Goal: Task Accomplishment & Management: Complete application form

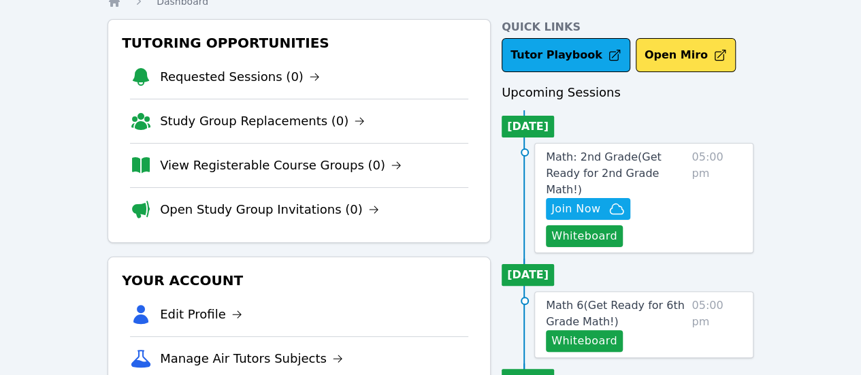
scroll to position [136, 0]
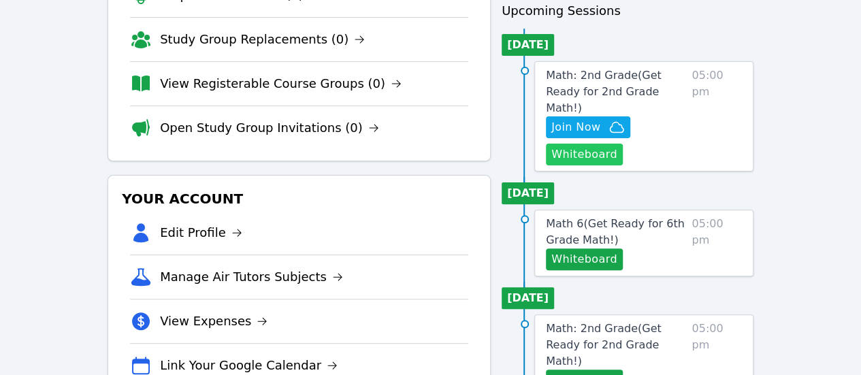
click at [620, 144] on button "Whiteboard" at bounding box center [584, 155] width 77 height 22
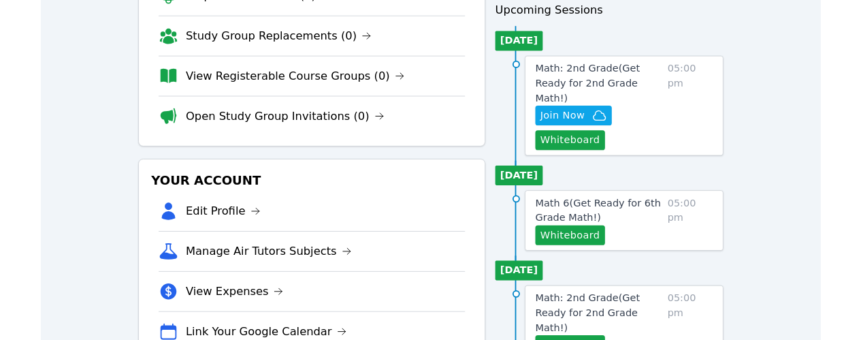
scroll to position [0, 0]
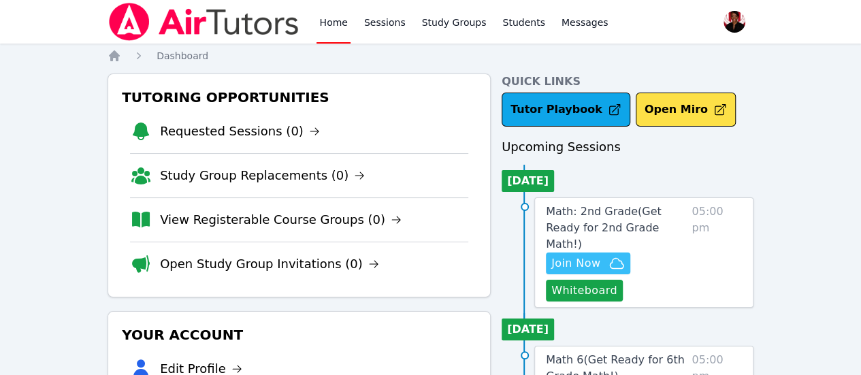
click at [599, 255] on span "Join Now" at bounding box center [576, 263] width 49 height 16
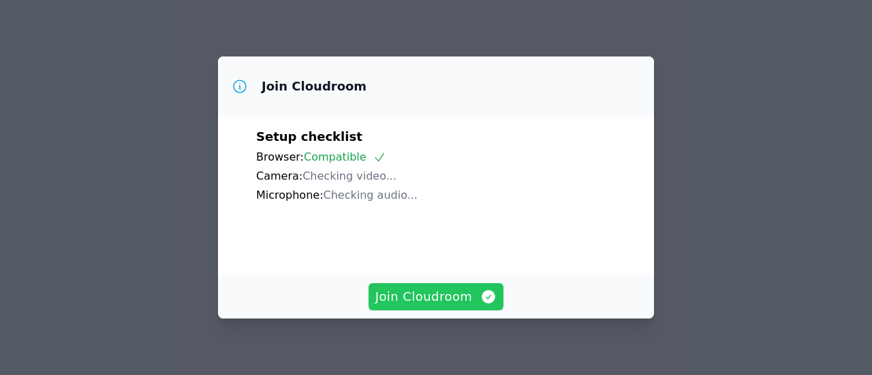
click at [456, 291] on span "Join Cloudroom" at bounding box center [436, 296] width 122 height 19
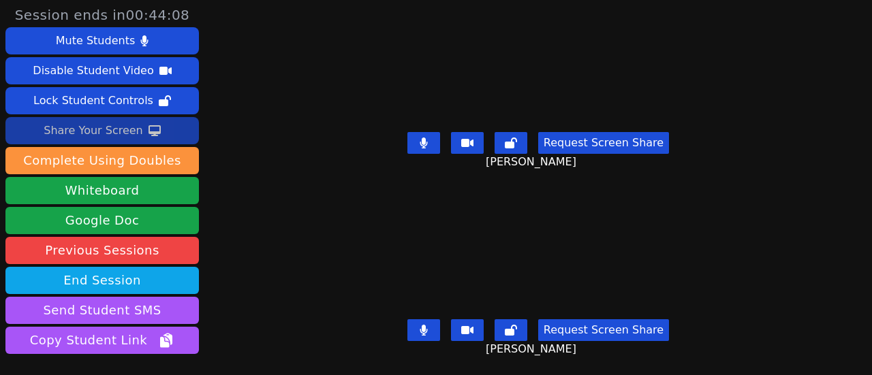
click at [135, 127] on div "Share Your Screen" at bounding box center [93, 131] width 99 height 22
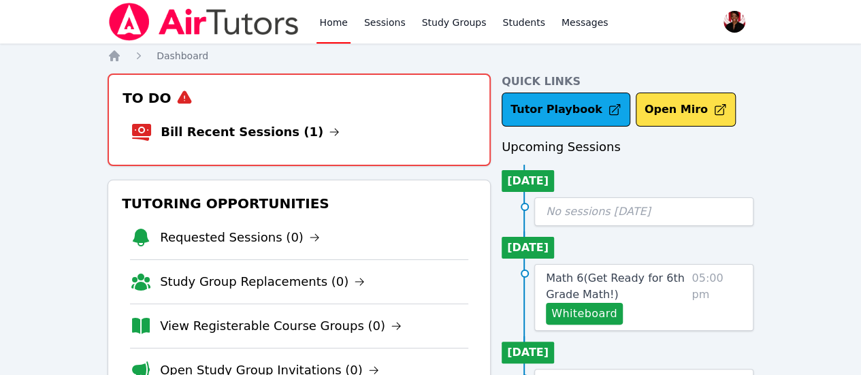
click at [329, 130] on icon at bounding box center [334, 132] width 11 height 11
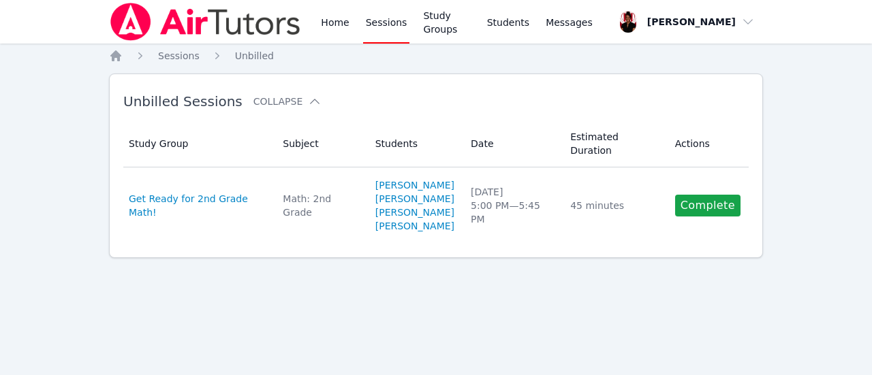
click at [716, 195] on link "Complete" at bounding box center [707, 206] width 65 height 22
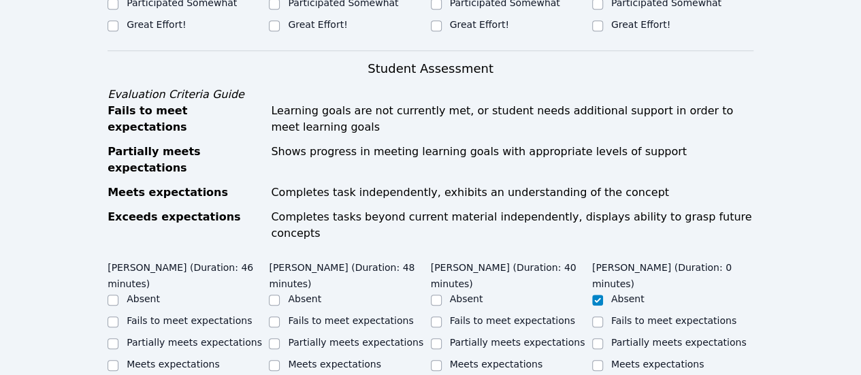
scroll to position [477, 0]
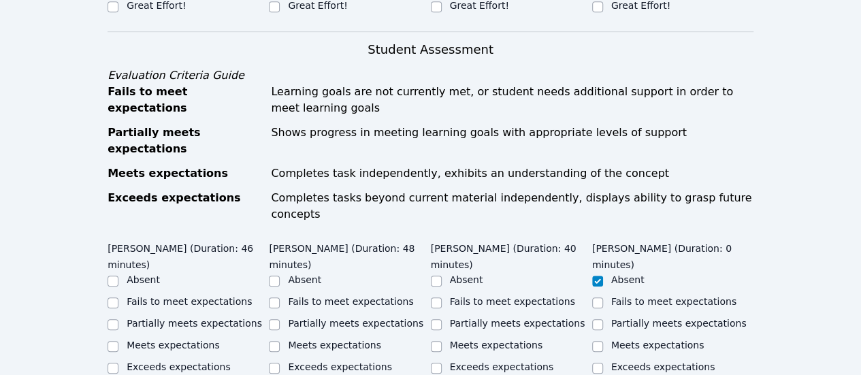
click at [189, 340] on label "Meets expectations" at bounding box center [173, 345] width 93 height 11
click at [118, 341] on input "Meets expectations" at bounding box center [113, 346] width 11 height 11
checkbox input "true"
click at [313, 340] on label "Meets expectations" at bounding box center [334, 345] width 93 height 11
click at [280, 341] on input "Meets expectations" at bounding box center [274, 346] width 11 height 11
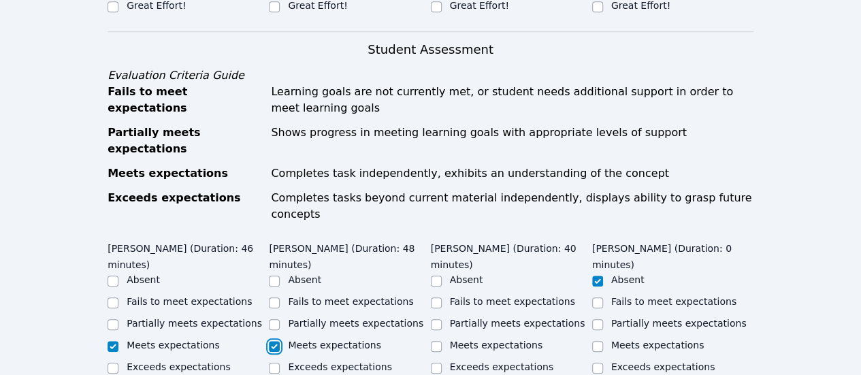
checkbox input "true"
click at [526, 340] on label "Meets expectations" at bounding box center [496, 345] width 93 height 11
click at [442, 341] on input "Meets expectations" at bounding box center [436, 346] width 11 height 11
checkbox input "true"
click at [366, 362] on label "Exceeds expectations" at bounding box center [339, 367] width 103 height 11
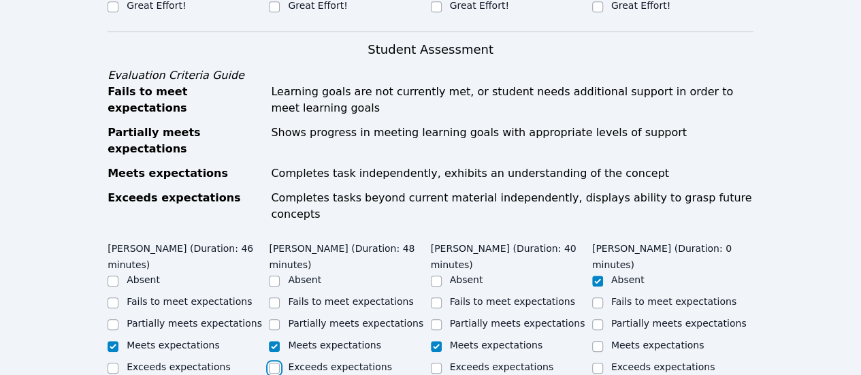
click at [280, 363] on input "Exceeds expectations" at bounding box center [274, 368] width 11 height 11
checkbox input "true"
checkbox input "false"
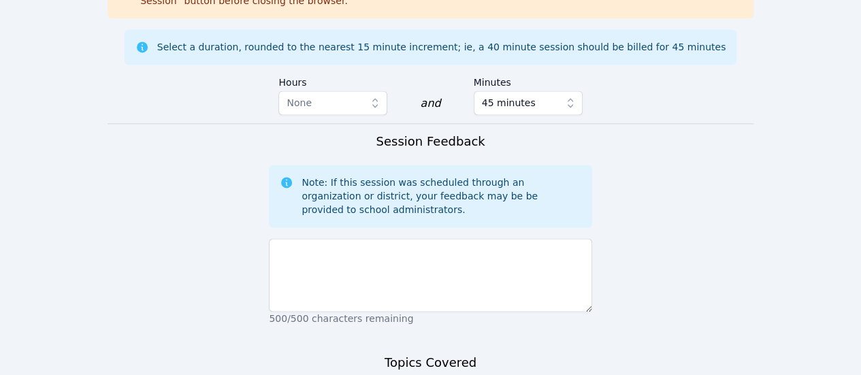
scroll to position [1021, 0]
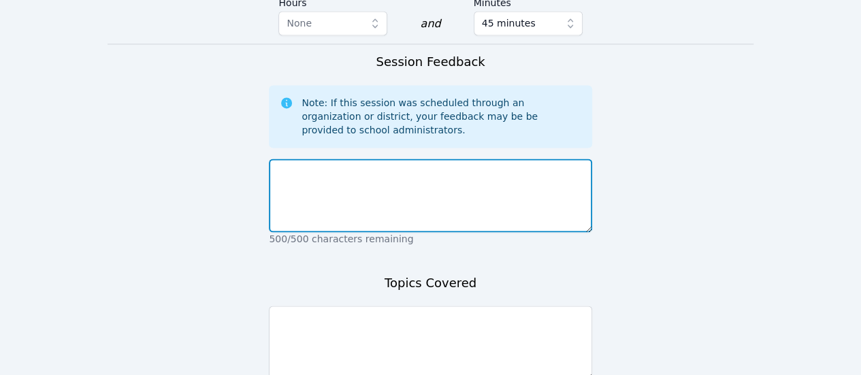
click at [368, 170] on textarea at bounding box center [430, 196] width 323 height 74
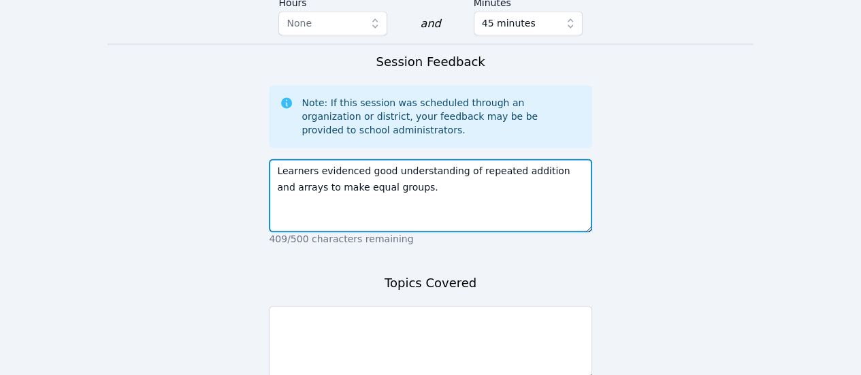
type textarea "Learners evidenced good understanding of repeated addition and arrays to make e…"
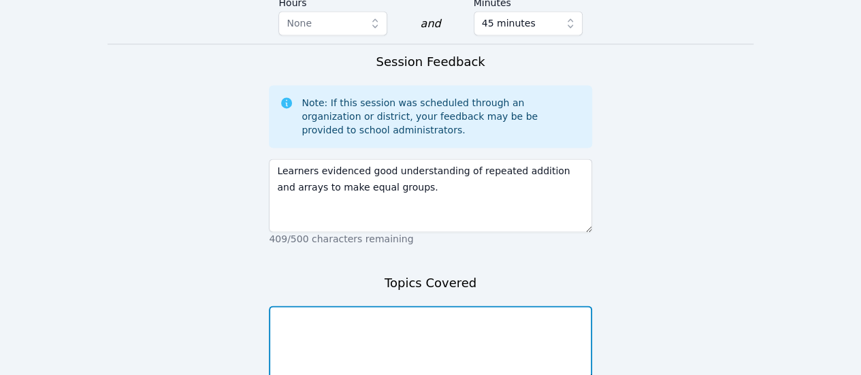
click at [321, 306] on textarea at bounding box center [430, 343] width 323 height 74
paste textarea "ArraysandRepeatedAdditionMatchingActivity-1.pdf"
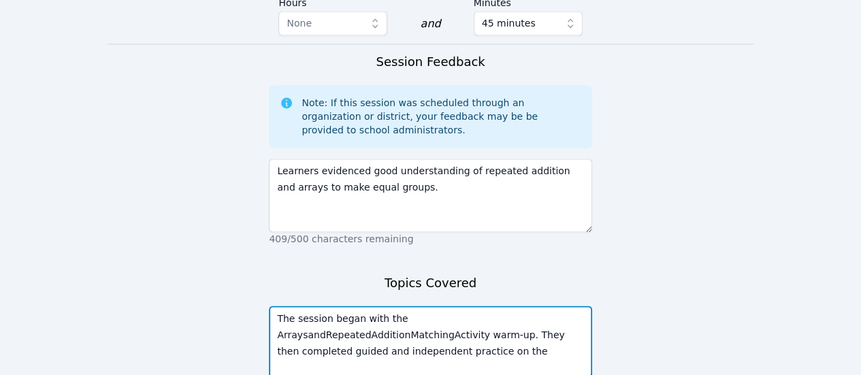
paste textarea "6. Equal Groups (1).pdf"
click at [423, 306] on textarea "The session began with the ArraysandRepeatedAdditionMatchingActivity warm-up. T…" at bounding box center [430, 343] width 323 height 74
click at [420, 306] on textarea "The session began with the ArraysandRepeatedAdditionMatchingActivity warm-up. T…" at bounding box center [430, 343] width 323 height 74
click at [292, 306] on textarea "The session began with the Arrays andRepeatedAdditionMatchingActivity warm-up. …" at bounding box center [430, 343] width 323 height 74
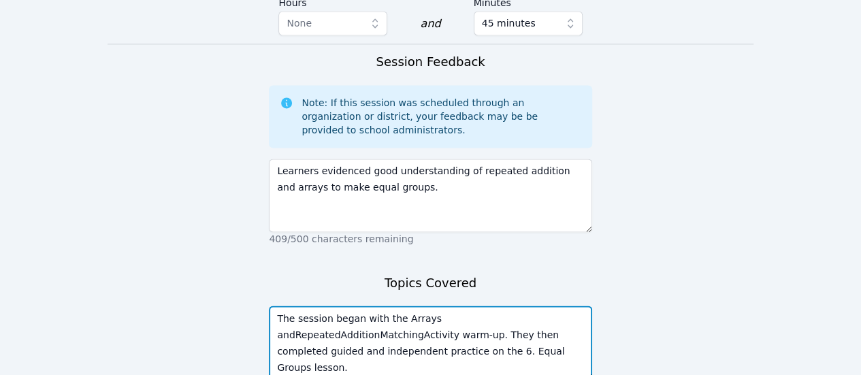
click at [295, 306] on textarea "The session began with the Arrays andRepeatedAdditionMatchingActivity warm-up. …" at bounding box center [430, 343] width 323 height 74
click at [313, 306] on textarea "The session began with the Arrays and RepeatedAdditionMatchingActivity warm-up.…" at bounding box center [430, 343] width 323 height 74
click at [317, 306] on textarea "The session began with the Arrays and RepeatedAdditionMatchingActivity warm-up.…" at bounding box center [430, 343] width 323 height 74
click at [311, 306] on textarea "The session began with the Arrays and Repeated AdditionMatchingActivity warm-up…" at bounding box center [430, 343] width 323 height 74
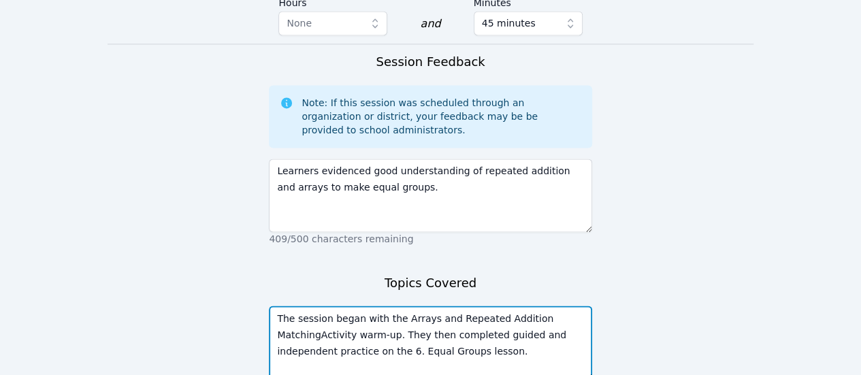
click at [316, 306] on textarea "The session began with the Arrays and Repeated Addition MatchingActivity warm-u…" at bounding box center [430, 343] width 323 height 74
click at [463, 310] on textarea "The session began with the Arrays and Repeated Addition Matching Activity warm-…" at bounding box center [430, 343] width 323 height 74
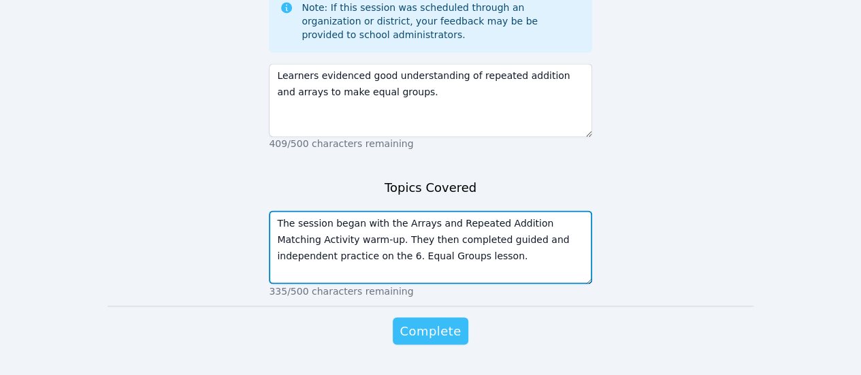
type textarea "The session began with the Arrays and Repeated Addition Matching Activity warm-…"
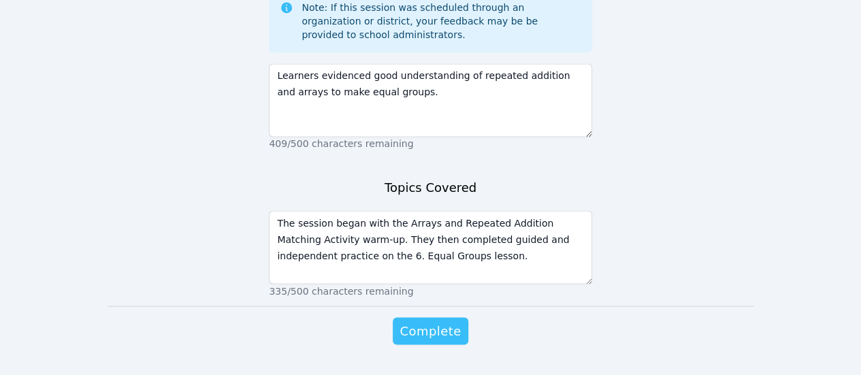
click at [456, 321] on span "Complete" at bounding box center [430, 330] width 61 height 19
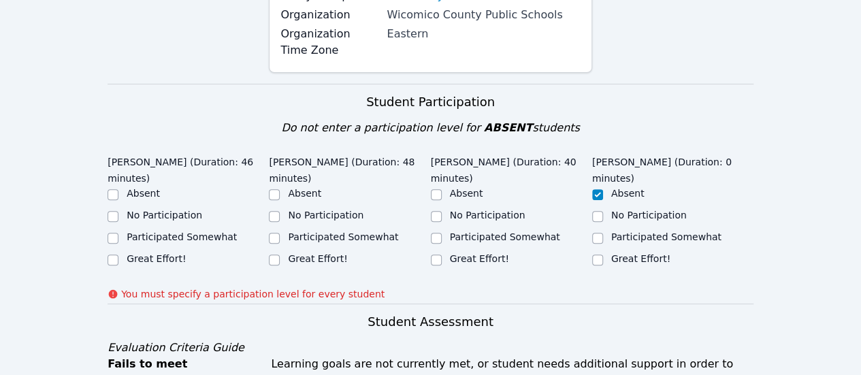
scroll to position [191, 0]
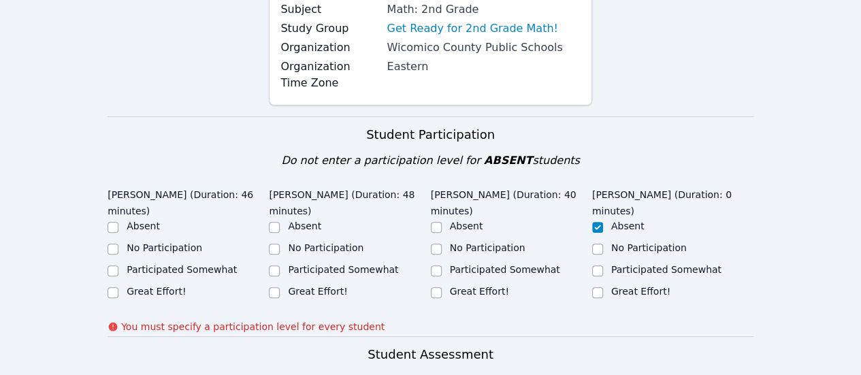
click at [175, 286] on label "Great Effort!" at bounding box center [156, 291] width 59 height 11
click at [118, 287] on input "Great Effort!" at bounding box center [113, 292] width 11 height 11
checkbox input "true"
click at [291, 291] on label "Great Effort!" at bounding box center [317, 291] width 59 height 11
click at [441, 285] on div "Great Effort!" at bounding box center [511, 293] width 161 height 16
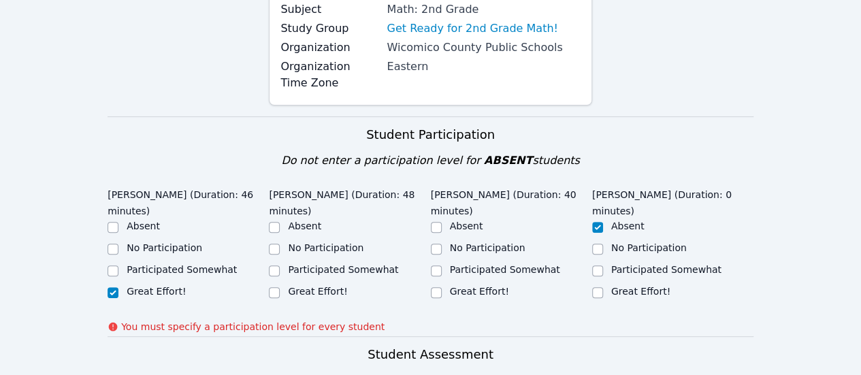
click at [452, 286] on label "Great Effort!" at bounding box center [479, 291] width 59 height 11
click at [442, 287] on input "Great Effort!" at bounding box center [436, 292] width 11 height 11
checkbox input "true"
click at [316, 296] on label "Great Effort!" at bounding box center [317, 291] width 59 height 11
click at [280, 296] on input "Great Effort!" at bounding box center [274, 292] width 11 height 11
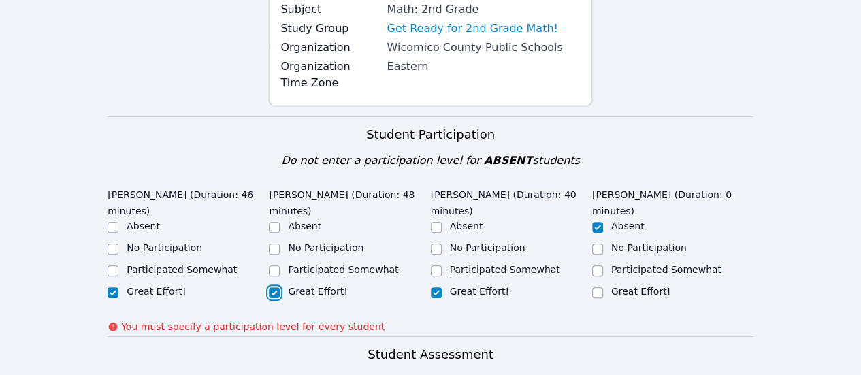
checkbox input "true"
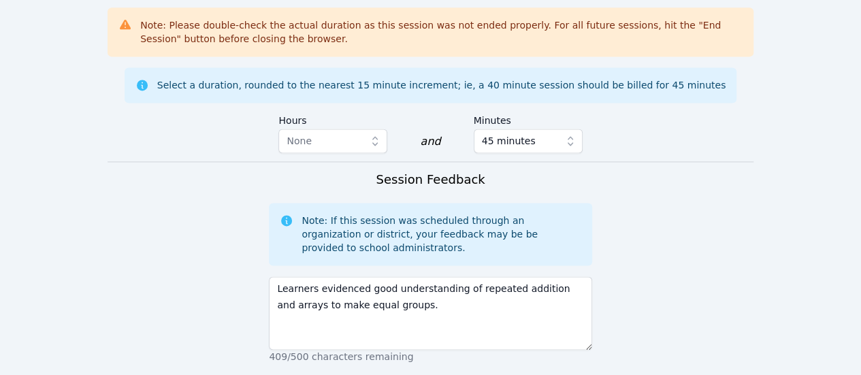
scroll to position [1136, 0]
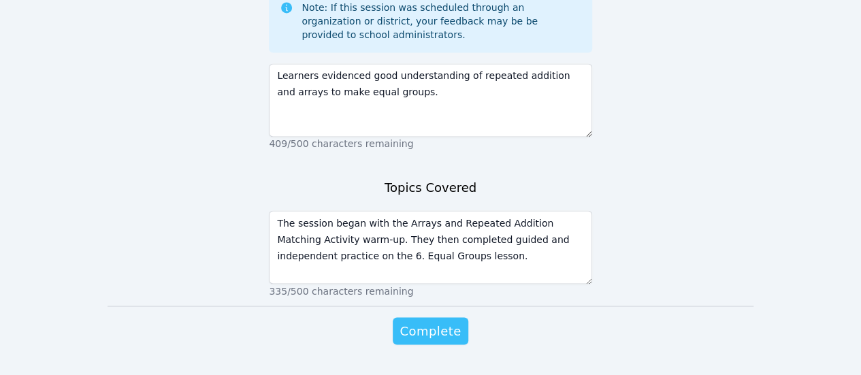
click at [440, 321] on span "Complete" at bounding box center [430, 330] width 61 height 19
